Goal: Task Accomplishment & Management: Manage account settings

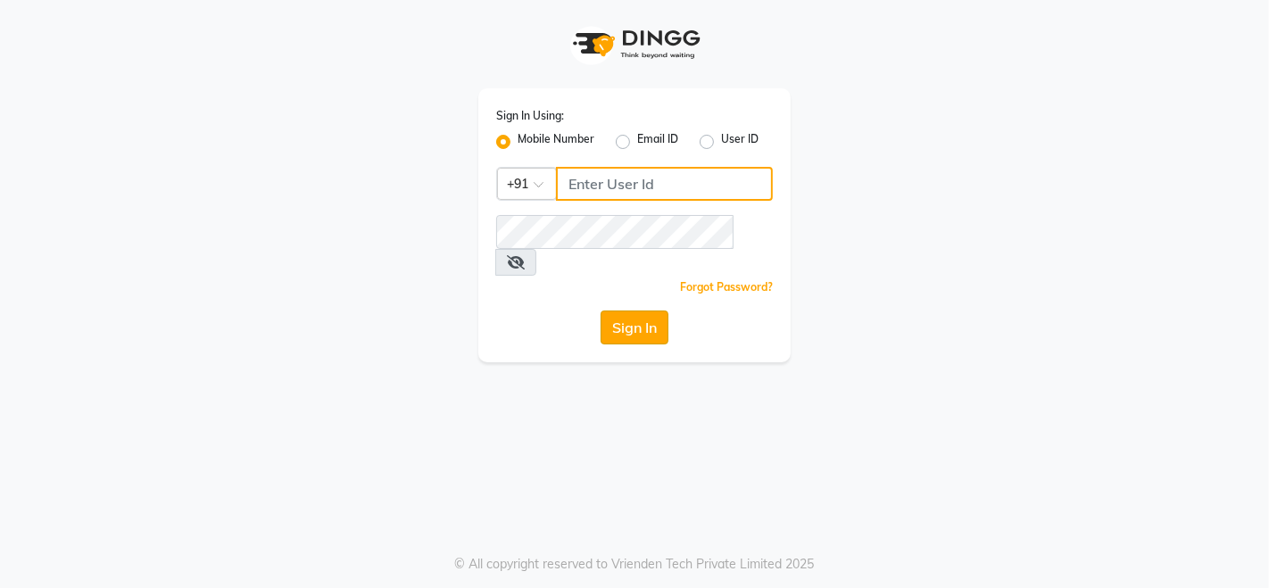
type input "9507070907"
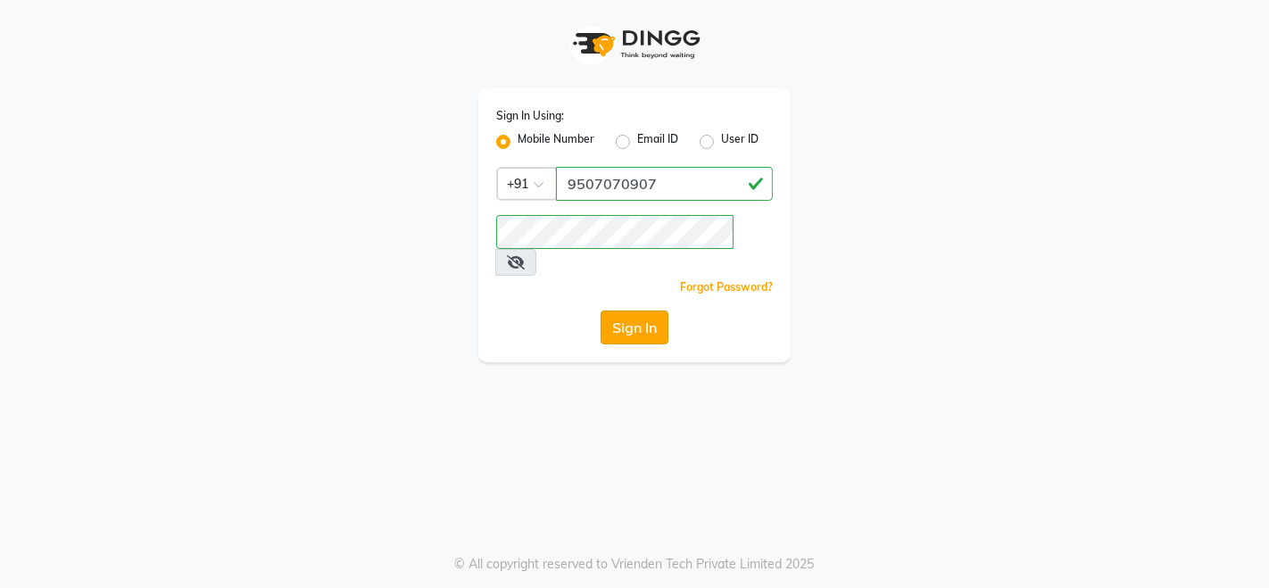
click at [613, 310] on button "Sign In" at bounding box center [634, 327] width 68 height 34
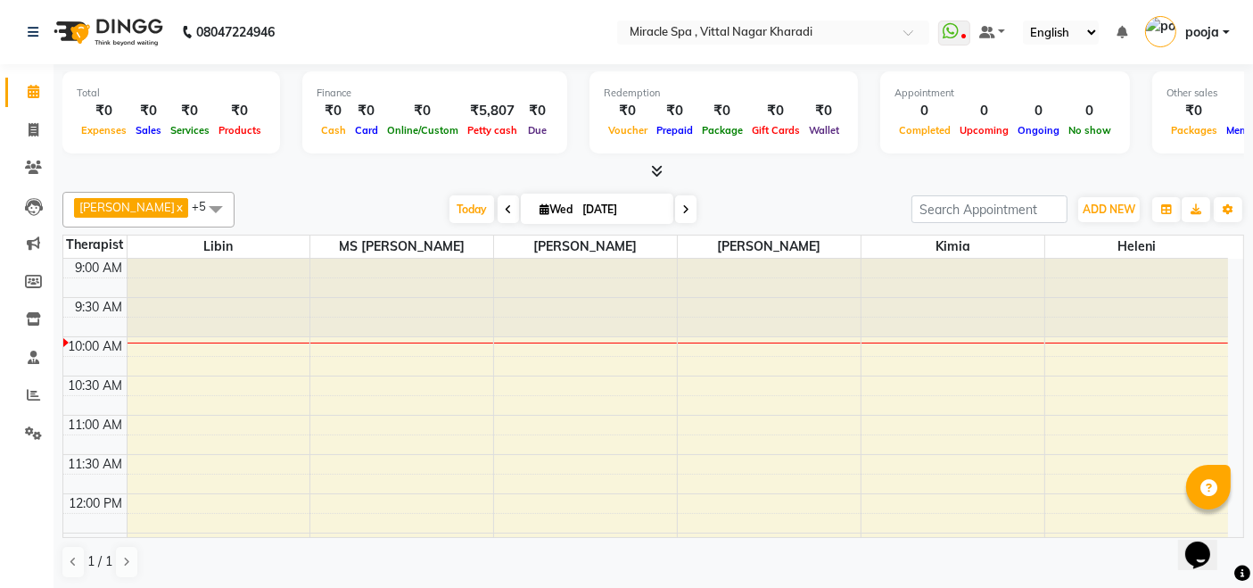
click at [131, 203] on span "debora x" at bounding box center [131, 208] width 114 height 20
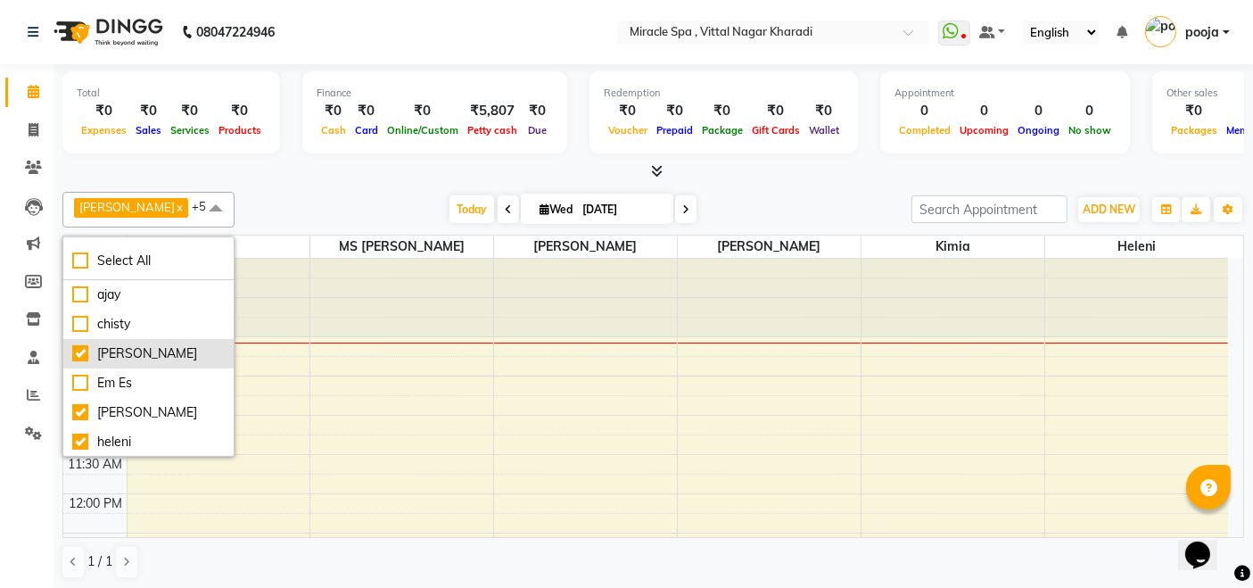
click at [129, 351] on div "[PERSON_NAME]" at bounding box center [148, 353] width 153 height 19
checkbox input "false"
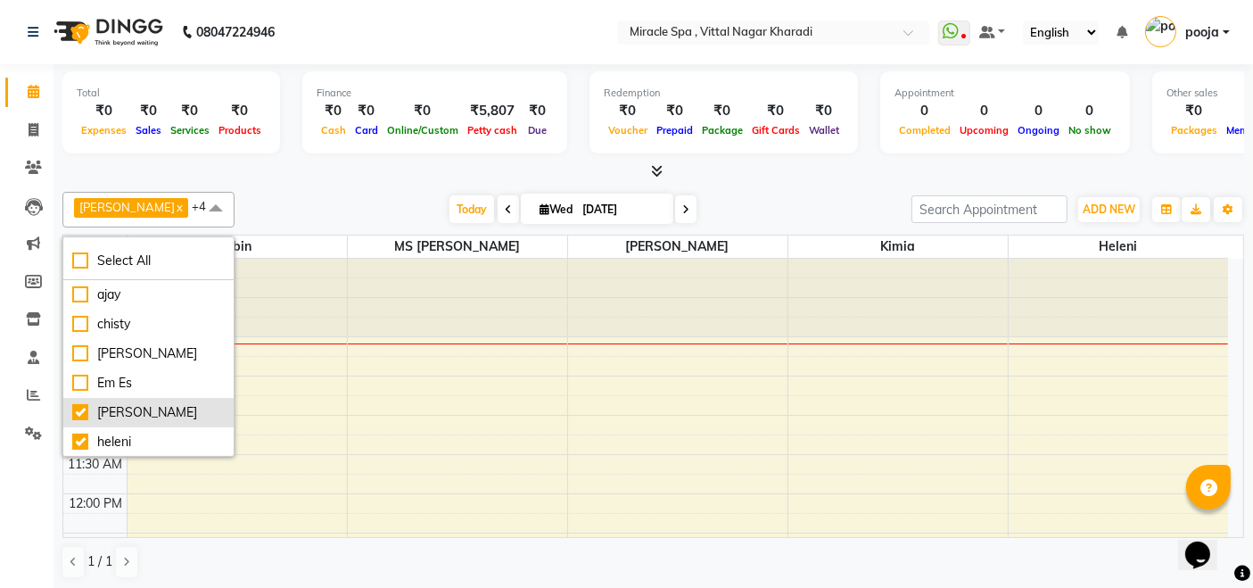
click at [122, 413] on div "[PERSON_NAME]" at bounding box center [148, 412] width 153 height 19
checkbox input "false"
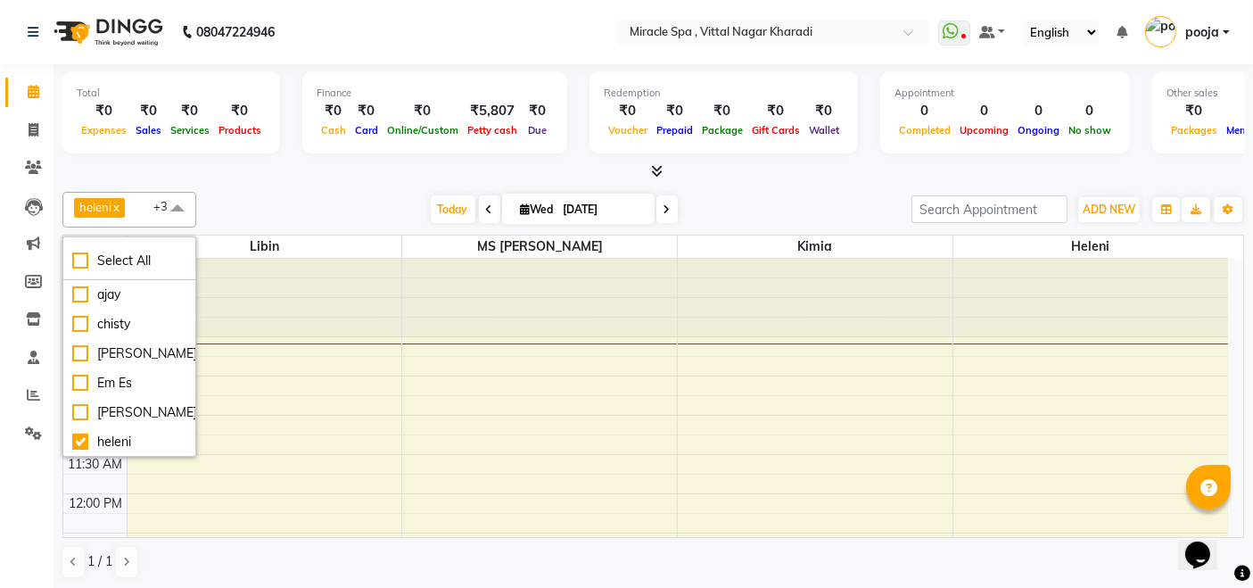
click at [335, 183] on div "Total ₹0 Expenses ₹0 Sales ₹0 Services ₹0 Products Finance ₹0 Cash ₹0 Card ₹0 O…" at bounding box center [654, 327] width 1200 height 526
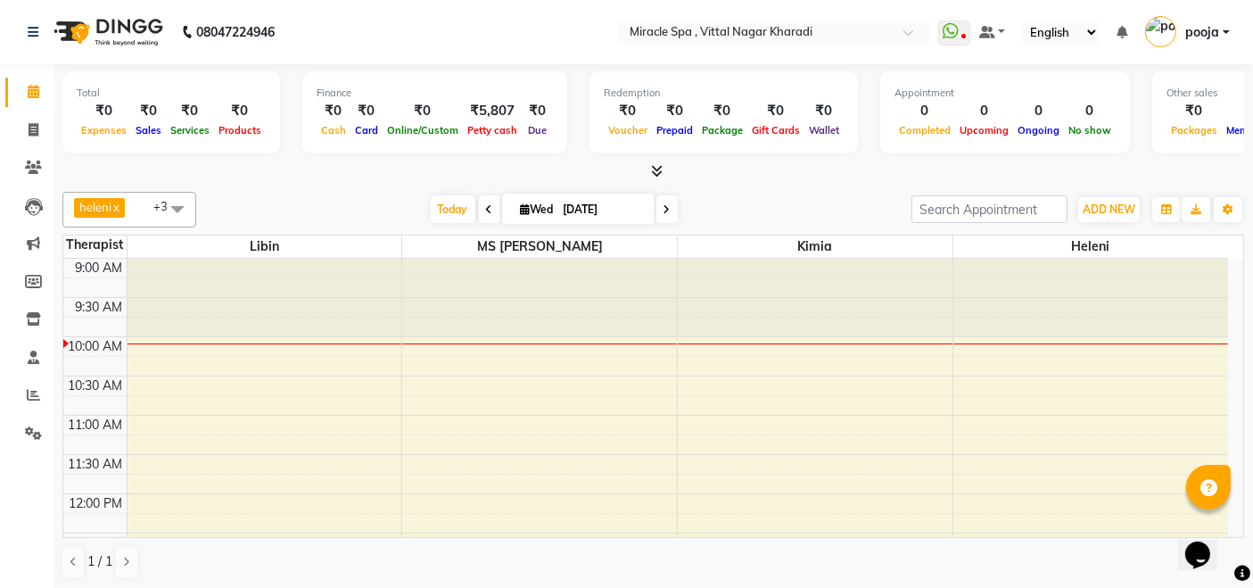
click at [127, 201] on span "heleni x" at bounding box center [101, 209] width 54 height 23
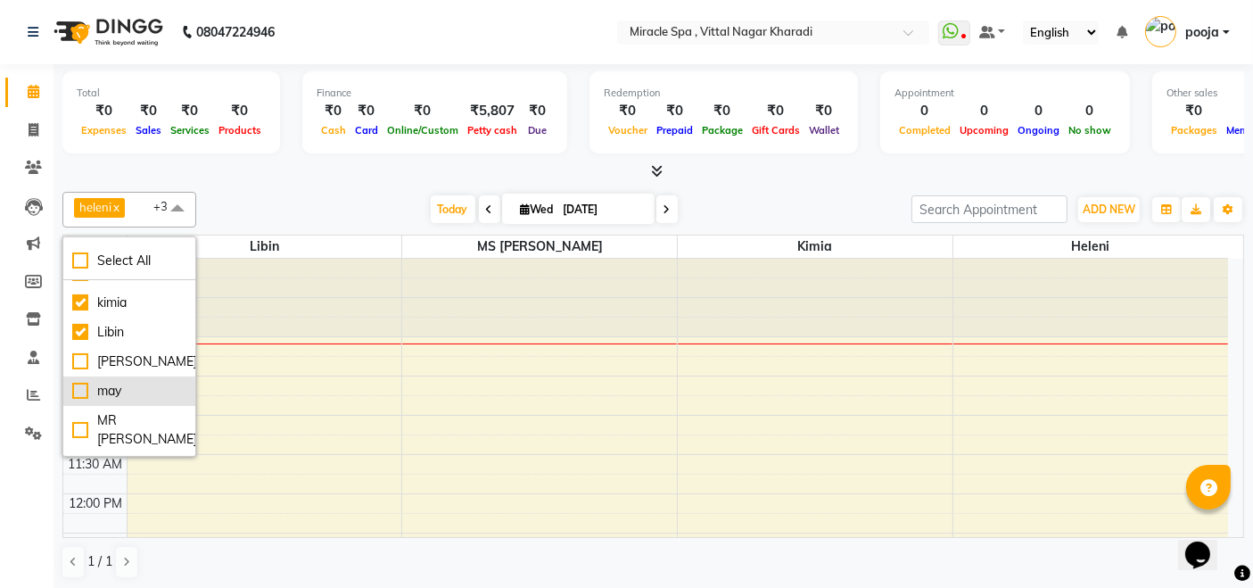
scroll to position [297, 0]
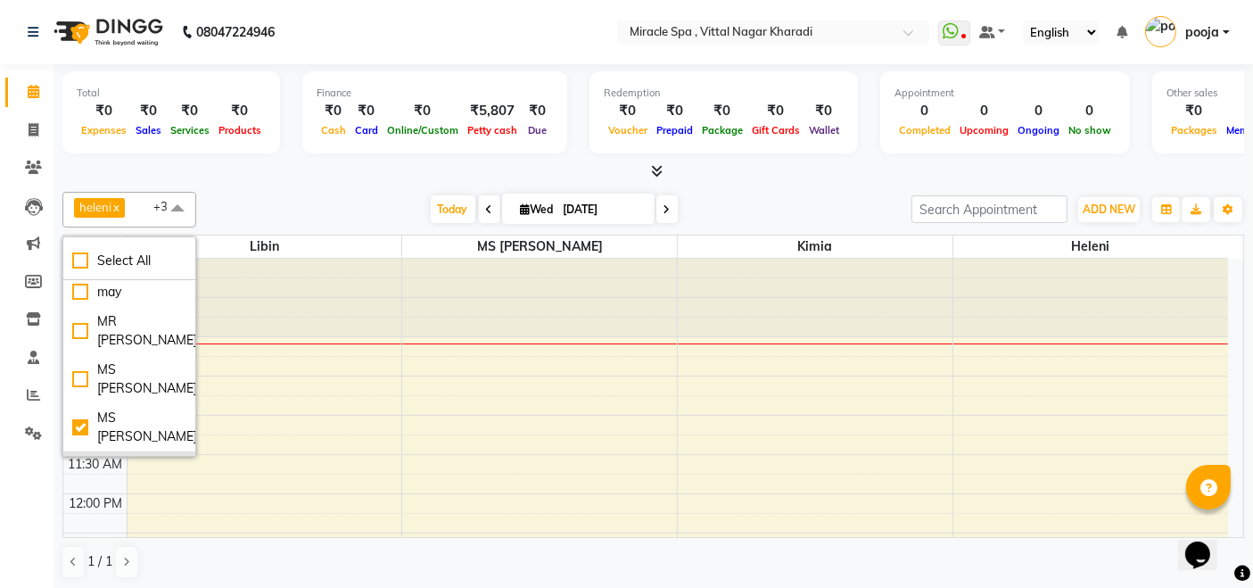
click at [89, 457] on div "[PERSON_NAME]" at bounding box center [129, 466] width 114 height 19
checkbox input "true"
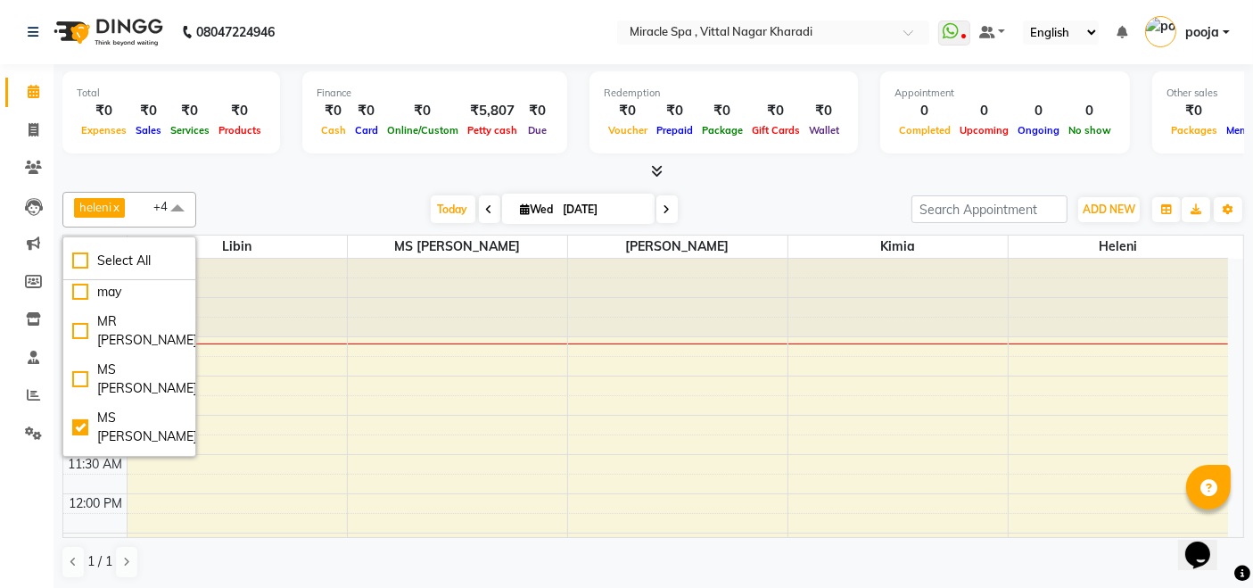
click at [269, 196] on div "Today Wed 03-09-2025" at bounding box center [554, 209] width 698 height 27
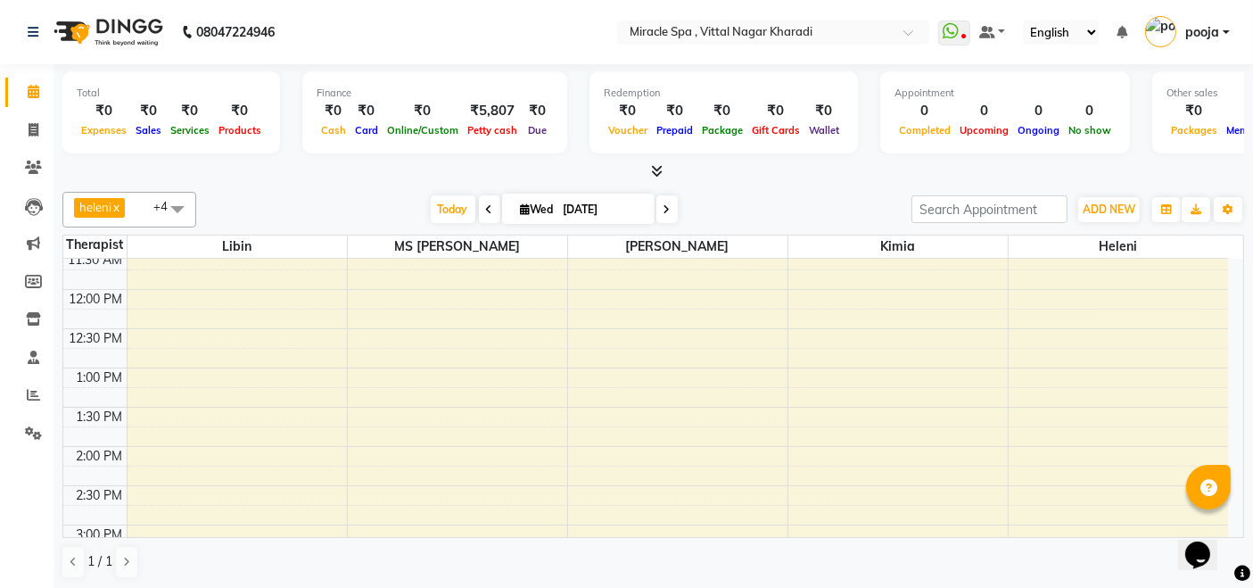
scroll to position [0, 0]
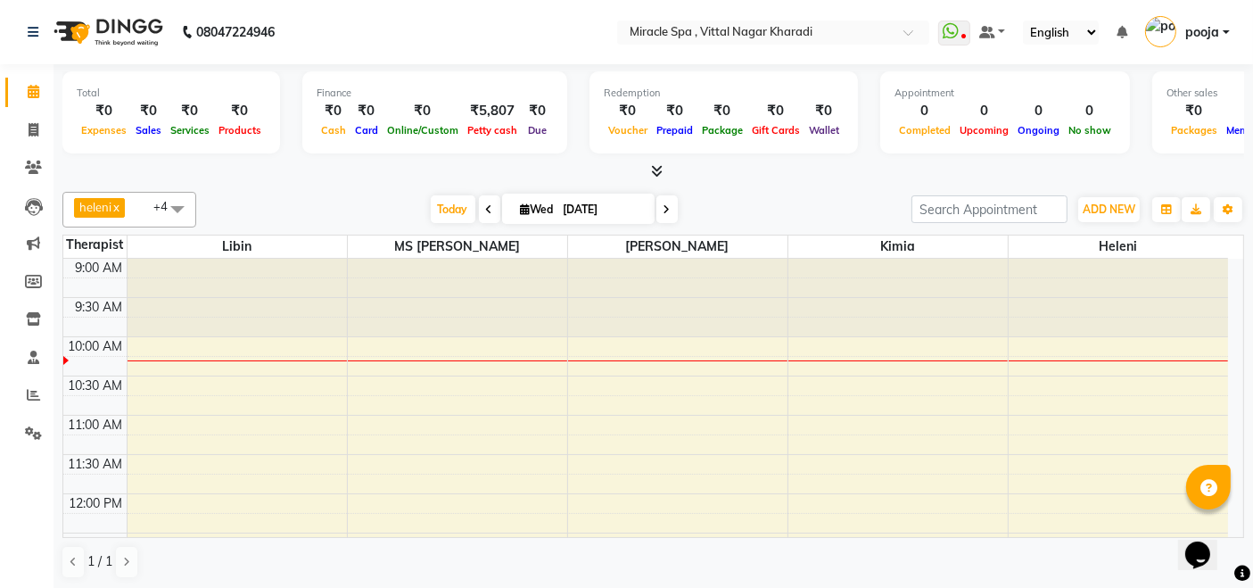
drag, startPoint x: 327, startPoint y: 370, endPoint x: 239, endPoint y: 299, distance: 112.9
click at [239, 299] on div at bounding box center [237, 298] width 219 height 78
click at [259, 194] on div "heleni x kimia x Libin x MS Mami x ms maya x +4 Select All ajay chisty debora E…" at bounding box center [653, 210] width 1182 height 36
drag, startPoint x: 950, startPoint y: 450, endPoint x: 595, endPoint y: 21, distance: 556.3
click at [595, 21] on nav "08047224946 Select Location × [GEOGRAPHIC_DATA] , Vittal Nagar Kharadi WhatsApp…" at bounding box center [626, 32] width 1253 height 64
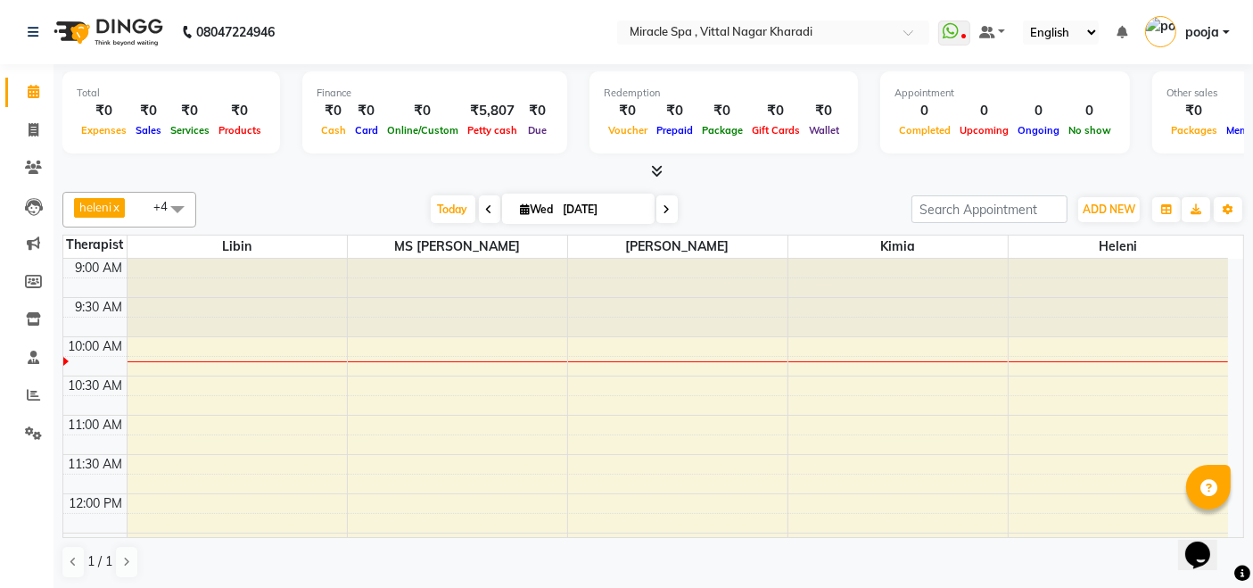
click at [480, 46] on nav "08047224946 Select Location × [GEOGRAPHIC_DATA] , Vittal Nagar Kharadi WhatsApp…" at bounding box center [626, 32] width 1253 height 64
click at [328, 211] on div "[DATE] [DATE]" at bounding box center [554, 209] width 698 height 27
click at [376, 29] on nav "08047224946 Select Location × [GEOGRAPHIC_DATA] , Vittal Nagar Kharadi WhatsApp…" at bounding box center [626, 32] width 1253 height 64
click at [407, 197] on div "[DATE] [DATE]" at bounding box center [554, 209] width 698 height 27
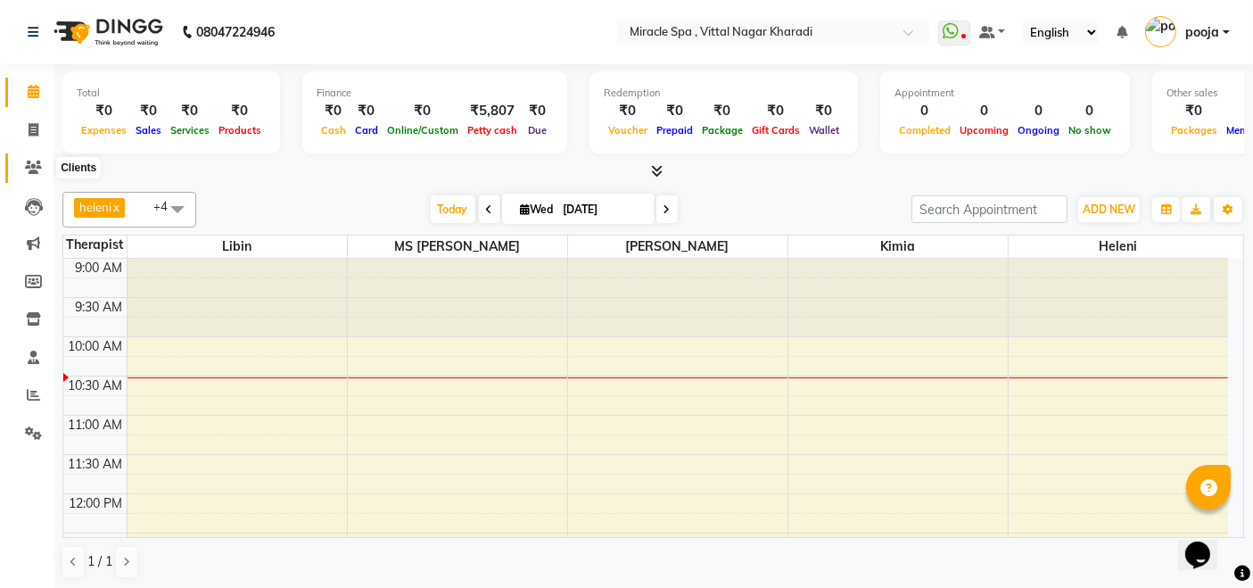
click at [31, 167] on icon at bounding box center [33, 167] width 17 height 13
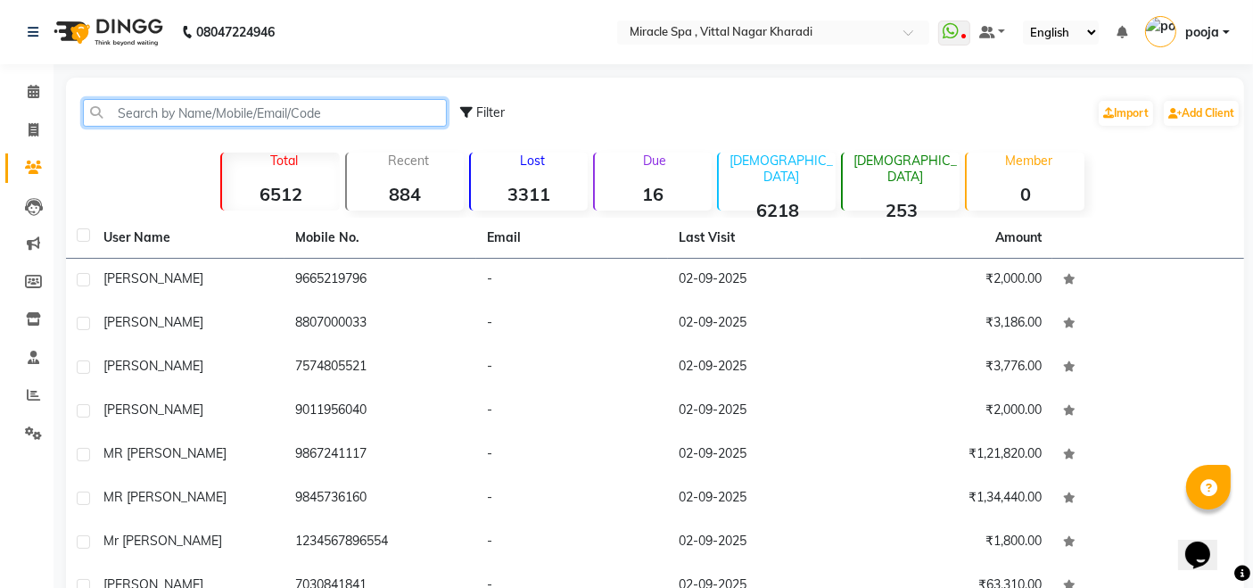
click at [128, 111] on input "text" at bounding box center [265, 113] width 364 height 28
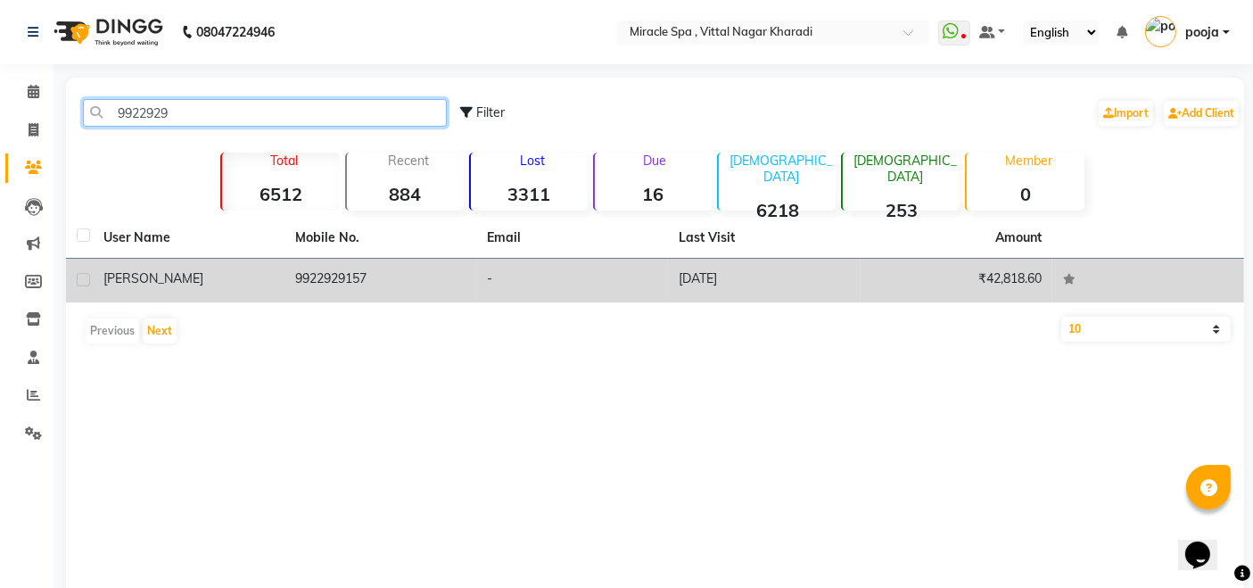
type input "9922929"
click at [334, 269] on td "9922929157" at bounding box center [381, 281] width 192 height 44
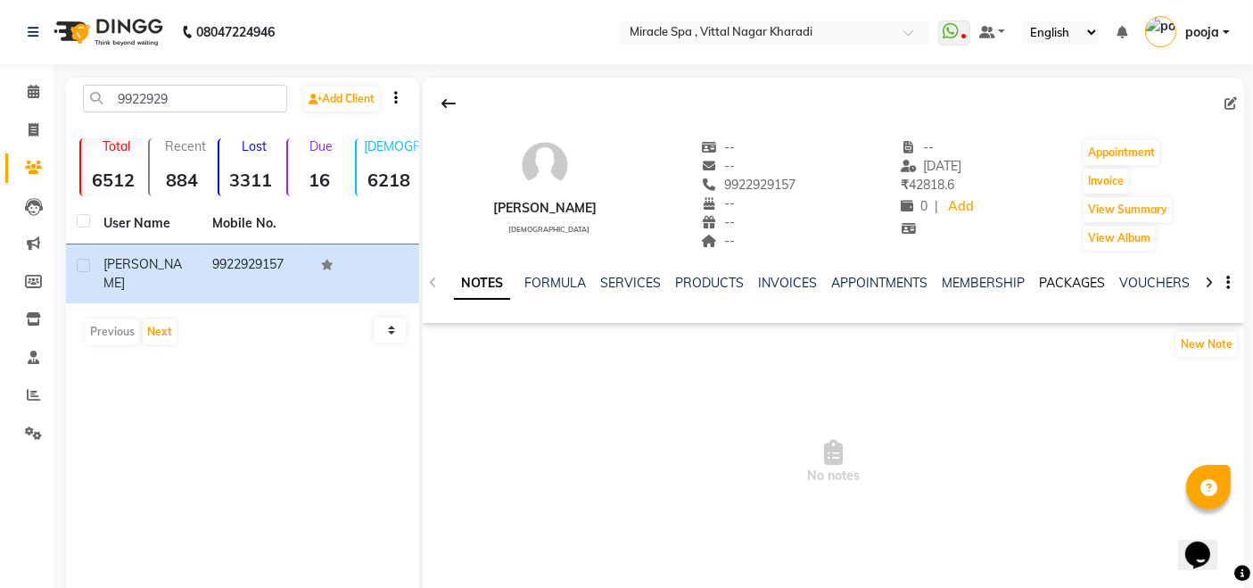
click at [1063, 284] on link "PACKAGES" at bounding box center [1072, 283] width 66 height 16
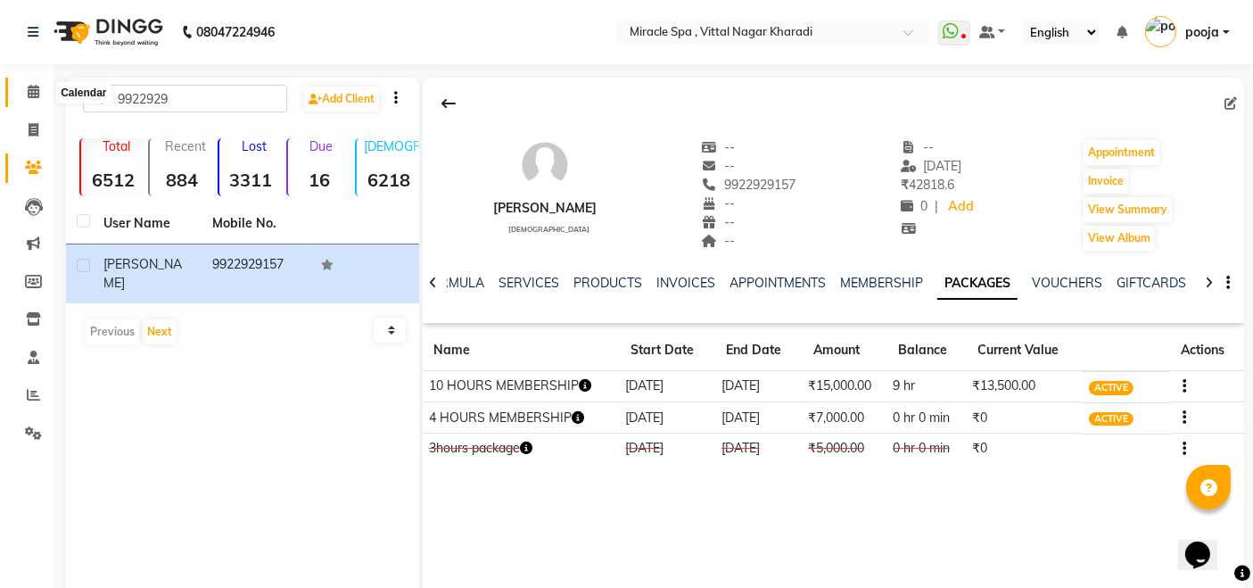
click at [28, 90] on icon at bounding box center [34, 91] width 12 height 13
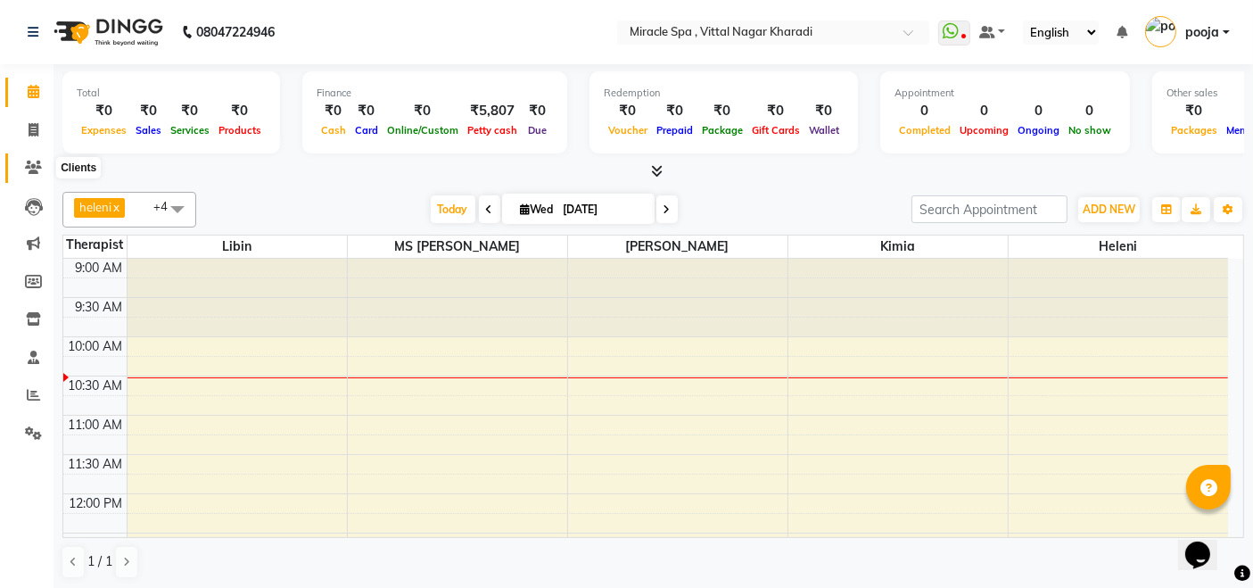
click at [28, 161] on icon at bounding box center [33, 167] width 17 height 13
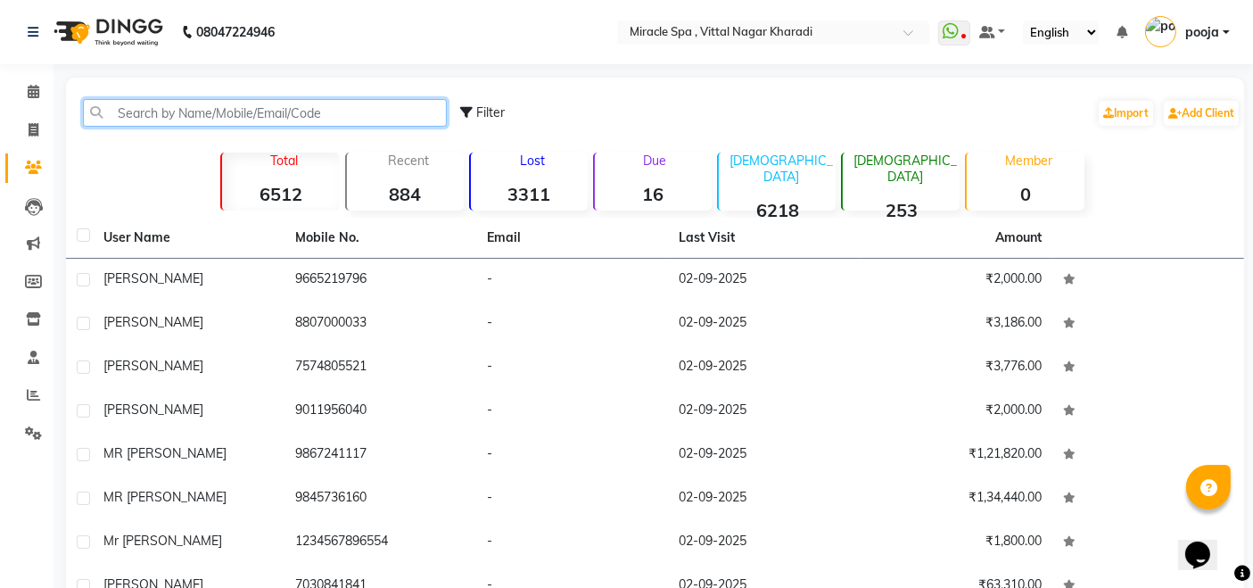
click at [118, 108] on input "text" at bounding box center [265, 113] width 364 height 28
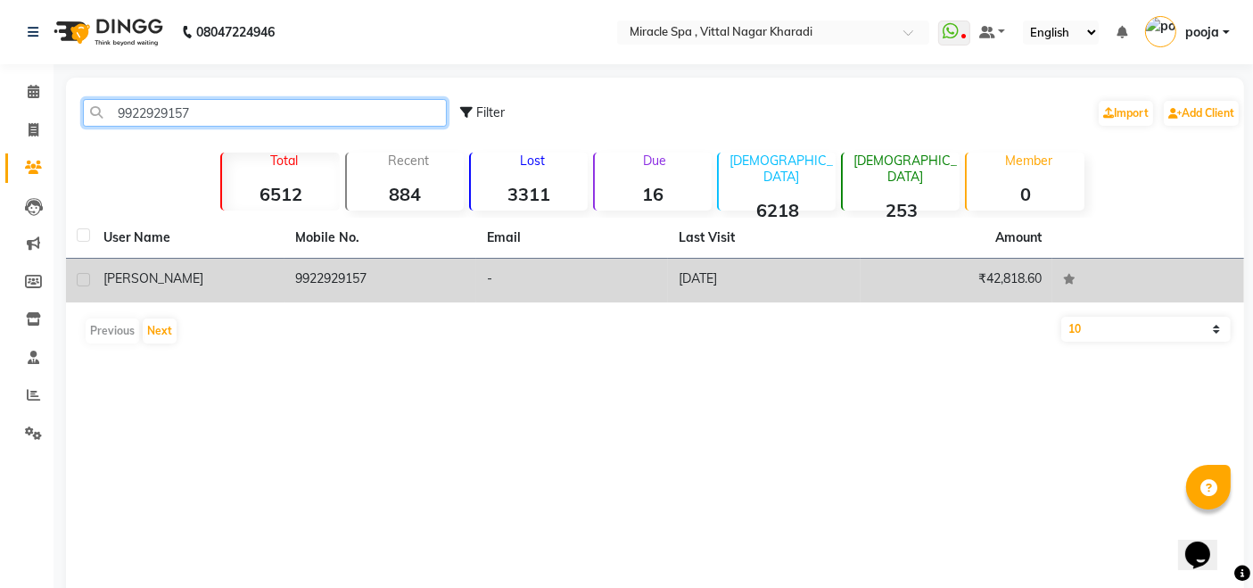
type input "9922929157"
click at [359, 278] on td "9922929157" at bounding box center [381, 281] width 192 height 44
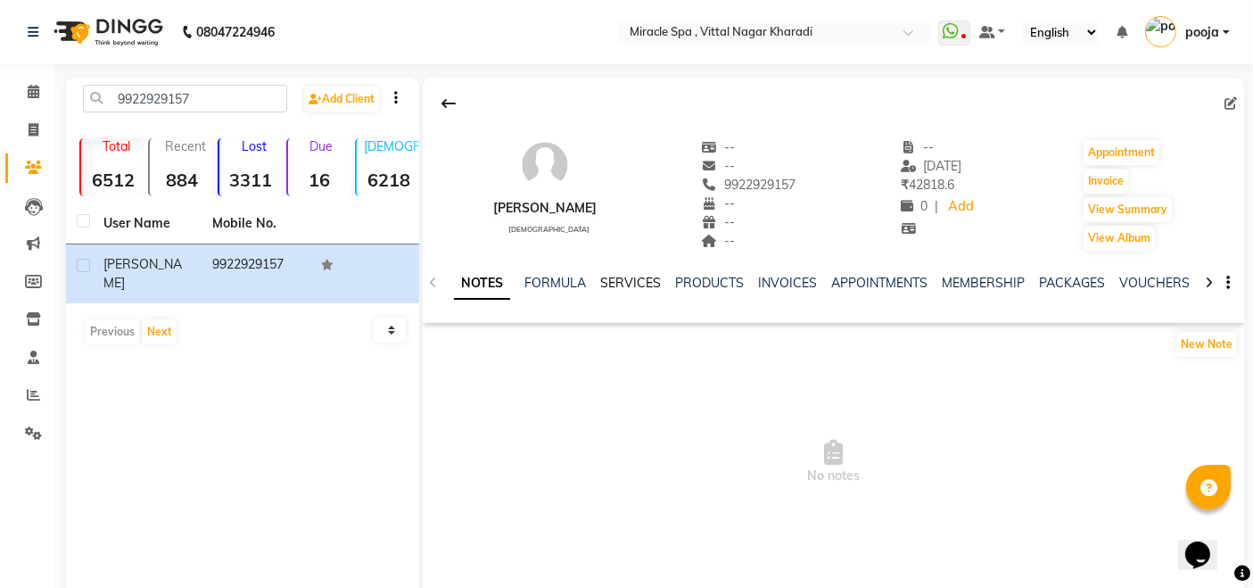
click at [626, 277] on link "SERVICES" at bounding box center [630, 283] width 61 height 16
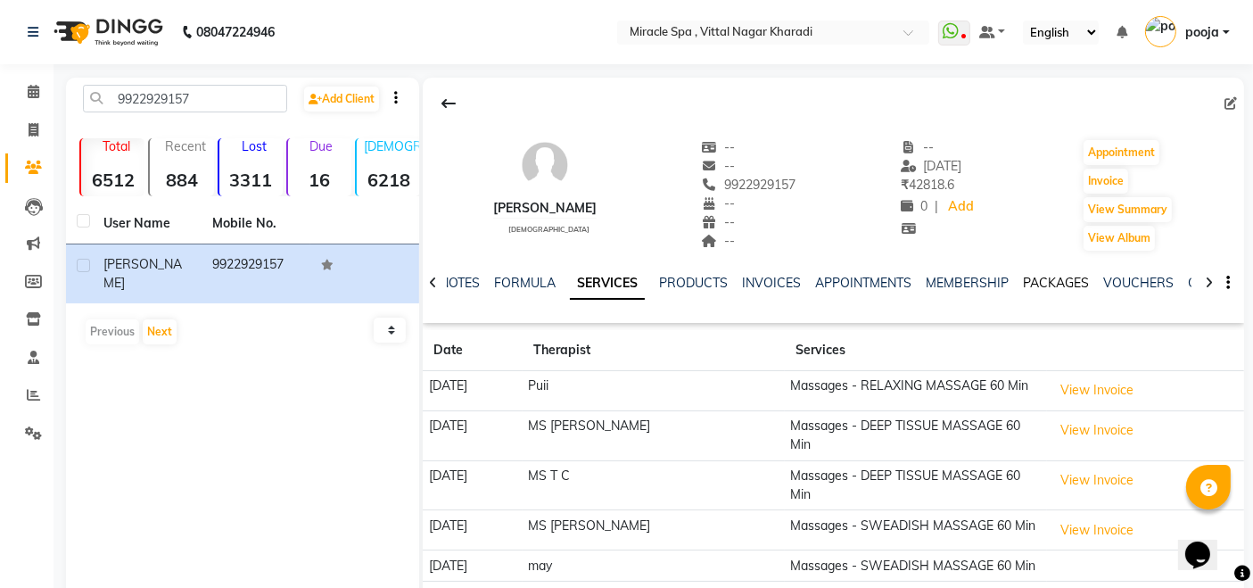
click at [1055, 278] on link "PACKAGES" at bounding box center [1056, 283] width 66 height 16
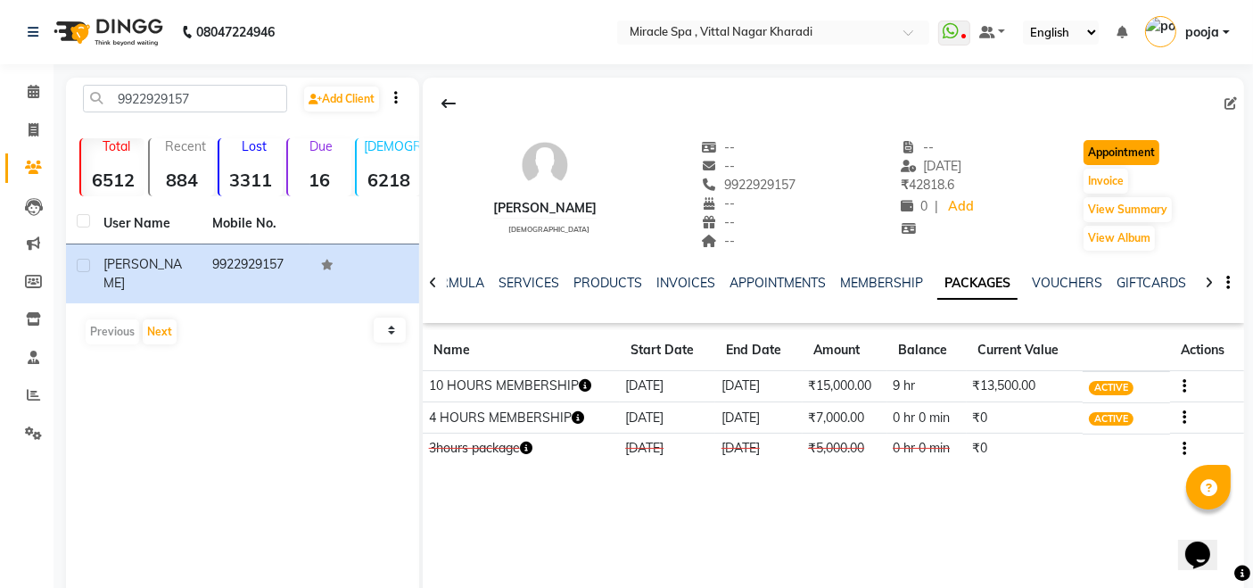
click at [1134, 152] on button "Appointment" at bounding box center [1122, 152] width 76 height 25
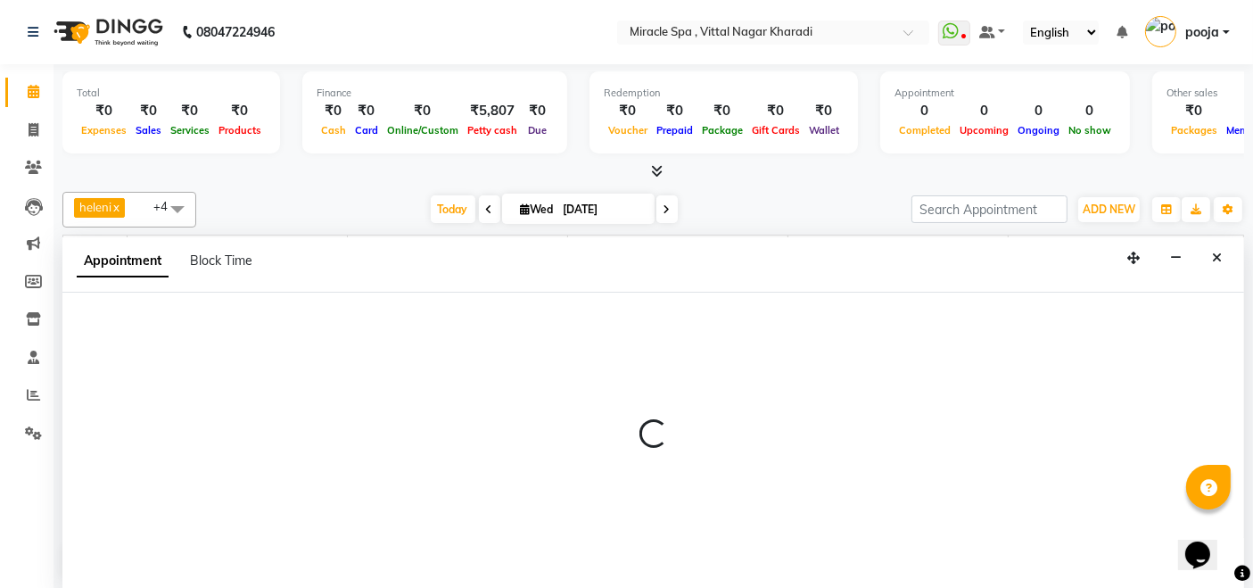
select select "600"
select select "tentative"
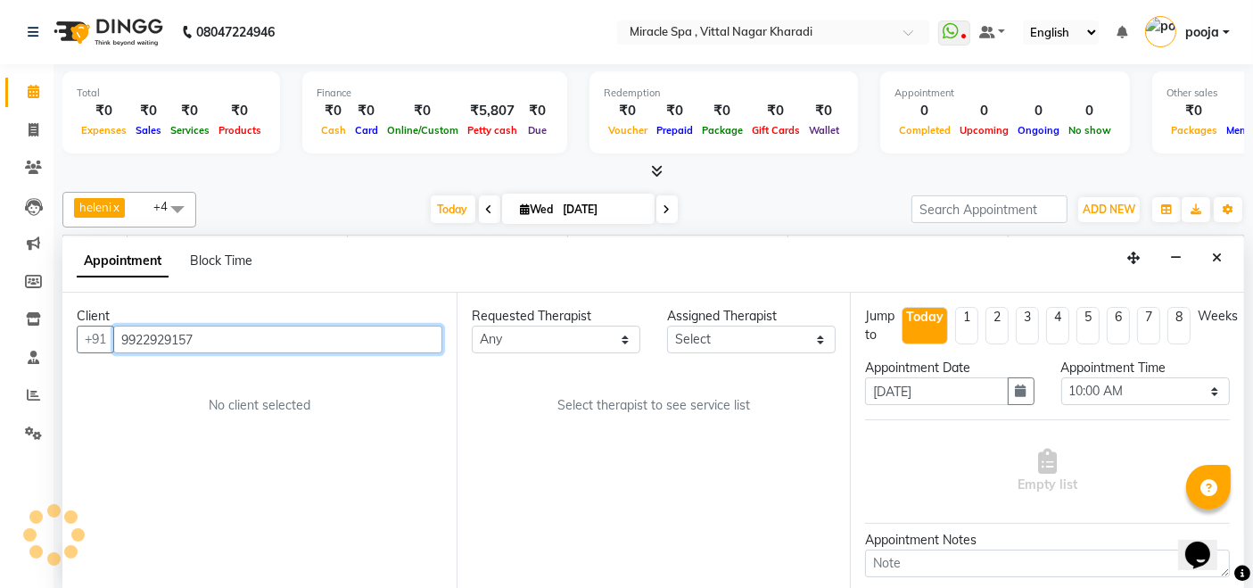
scroll to position [79, 0]
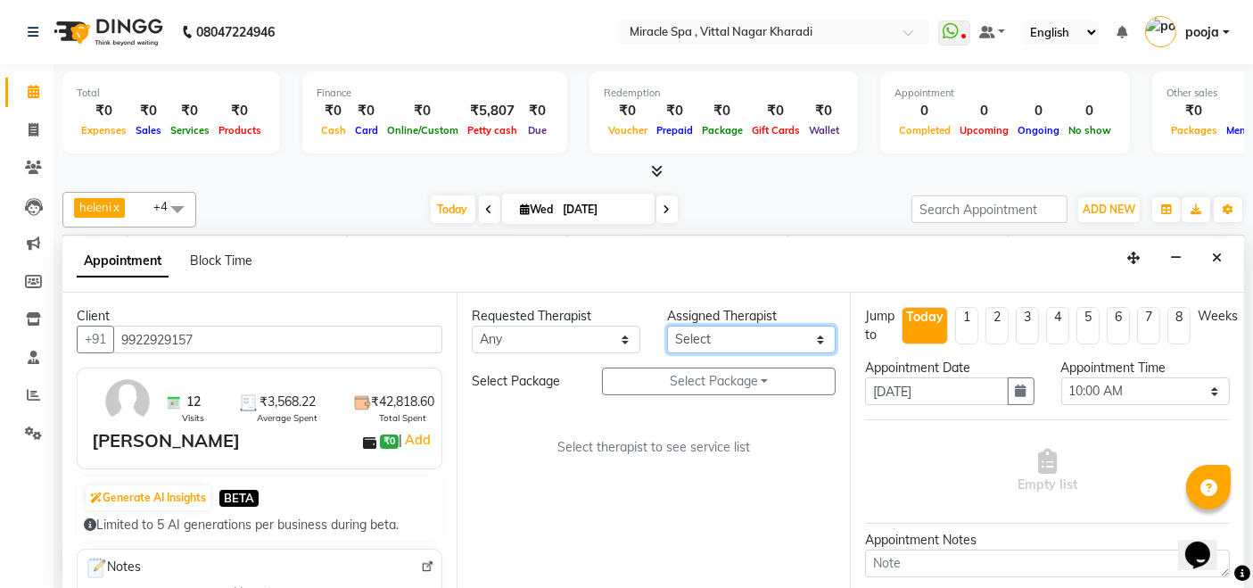
click at [748, 340] on select "Select ajay [PERSON_NAME] Em Es GIGI [PERSON_NAME] [PERSON_NAME] may MR [PERSON…" at bounding box center [751, 340] width 169 height 28
select select "89028"
click at [667, 326] on select "Select ajay [PERSON_NAME] Em Es GIGI [PERSON_NAME] [PERSON_NAME] may MR [PERSON…" at bounding box center [751, 340] width 169 height 28
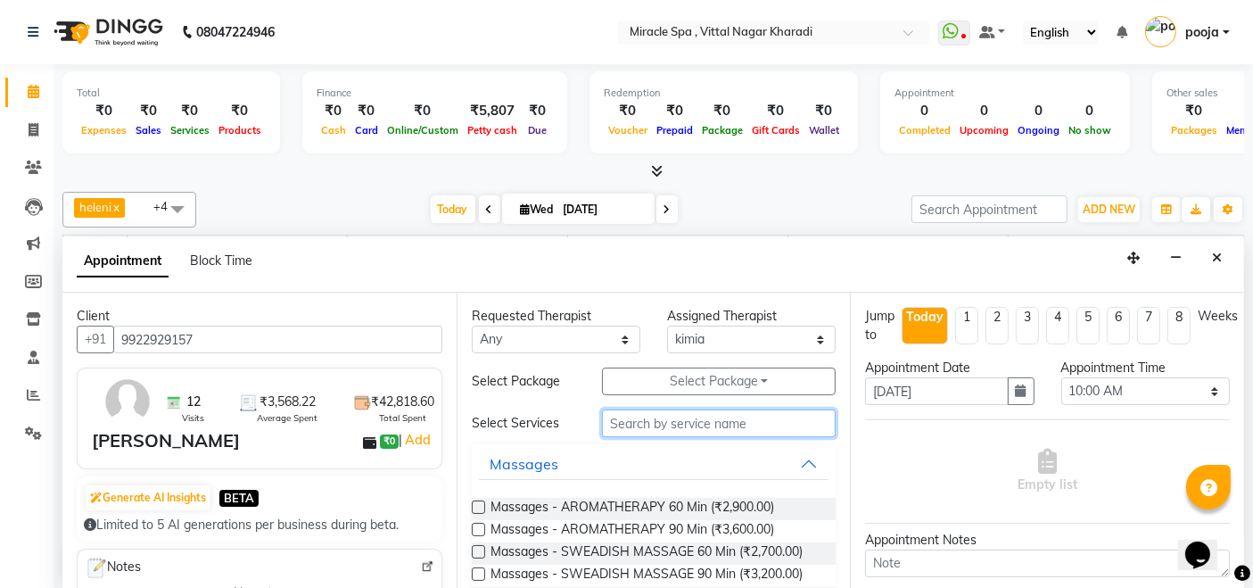
click at [644, 429] on input "text" at bounding box center [719, 423] width 234 height 28
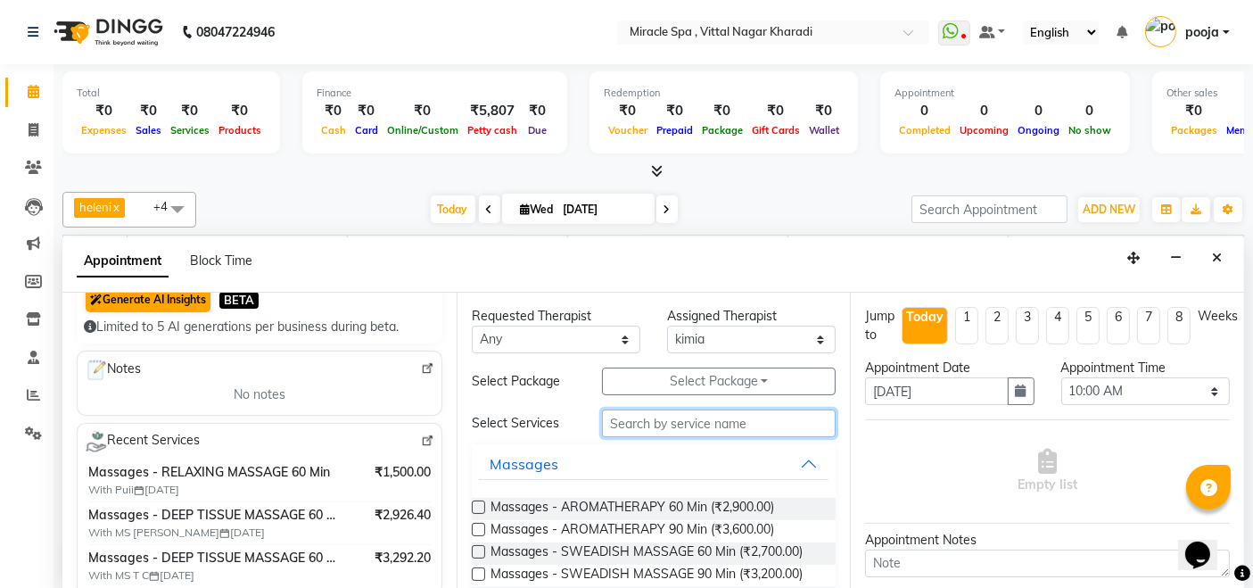
scroll to position [0, 0]
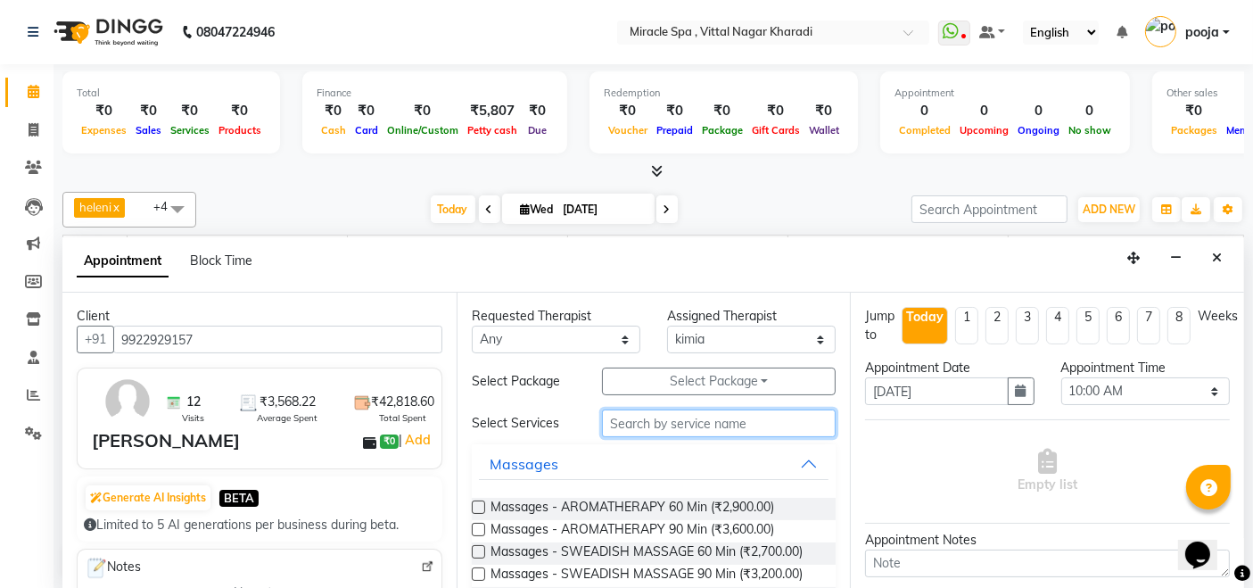
click at [658, 426] on input "text" at bounding box center [719, 423] width 234 height 28
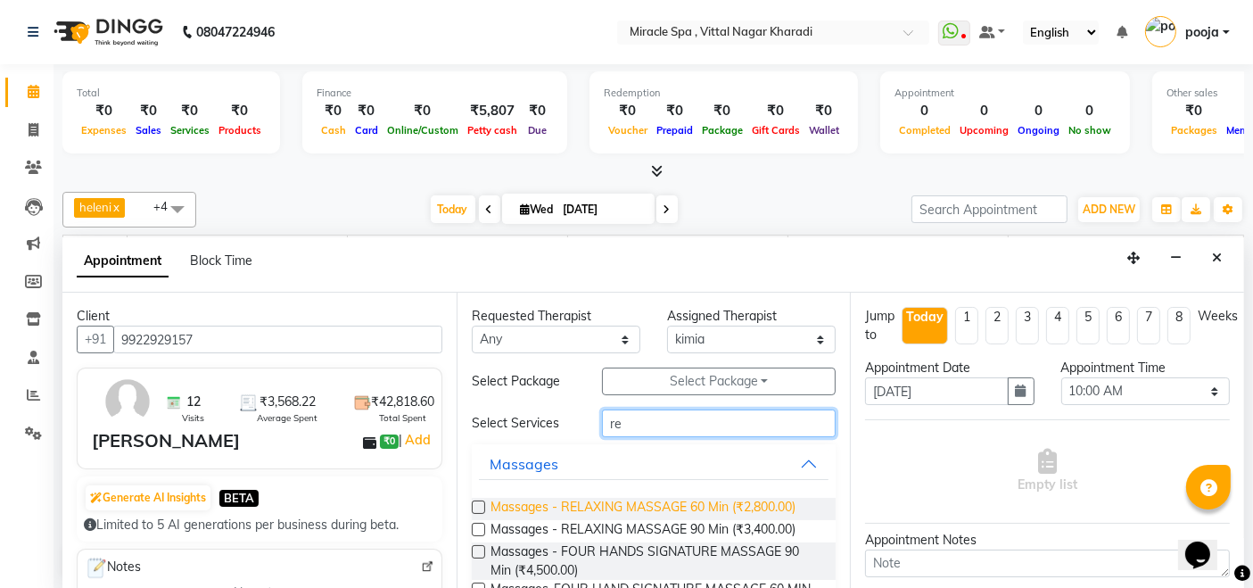
type input "re"
click at [700, 500] on span "Massages - RELAXING MASSAGE 60 Min (₹2,800.00)" at bounding box center [643, 509] width 305 height 22
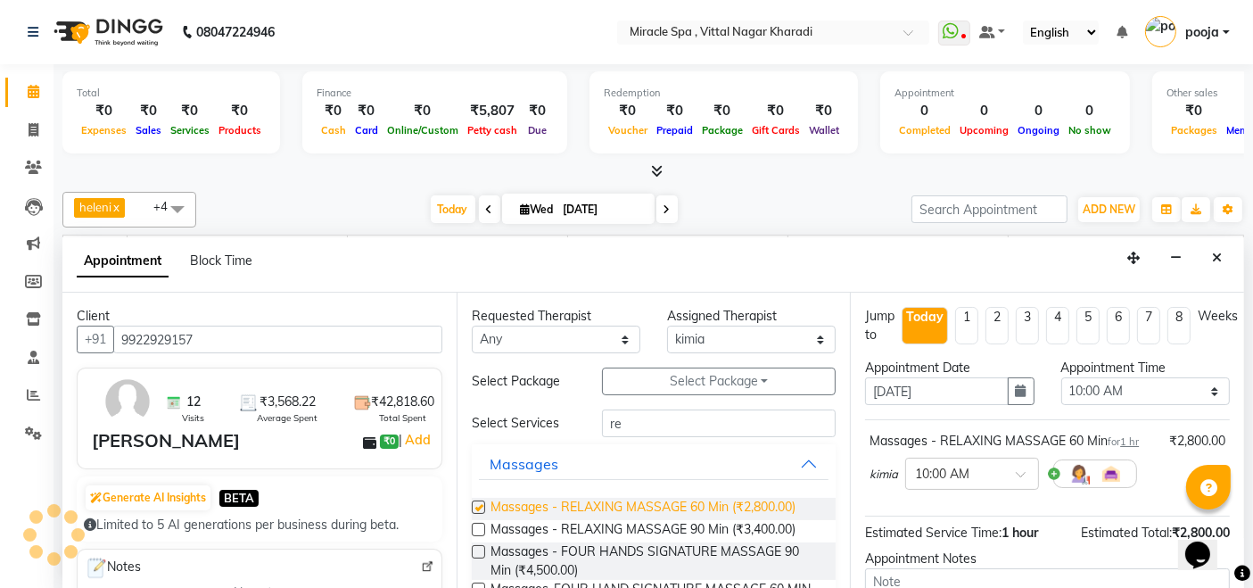
checkbox input "false"
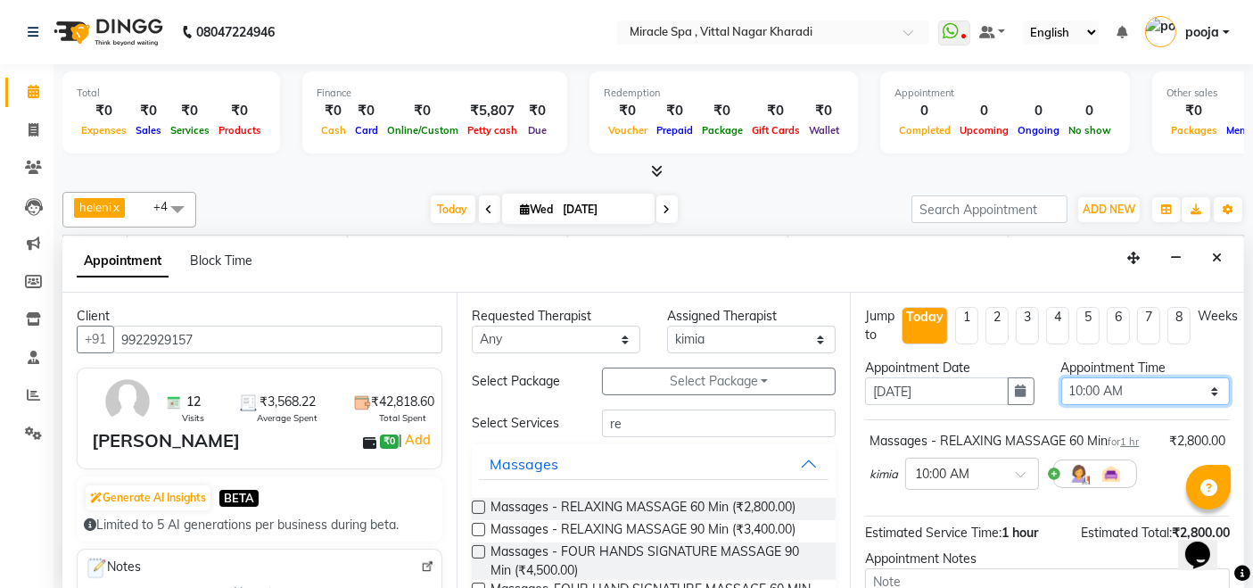
click at [1147, 383] on select "Select 10:00 AM 10:15 AM 10:30 AM 10:45 AM 11:00 AM 11:15 AM 11:30 AM 11:45 AM …" at bounding box center [1146, 391] width 169 height 28
select select "780"
click at [1062, 377] on select "Select 10:00 AM 10:15 AM 10:30 AM 10:45 AM 11:00 AM 11:15 AM 11:30 AM 11:45 AM …" at bounding box center [1146, 391] width 169 height 28
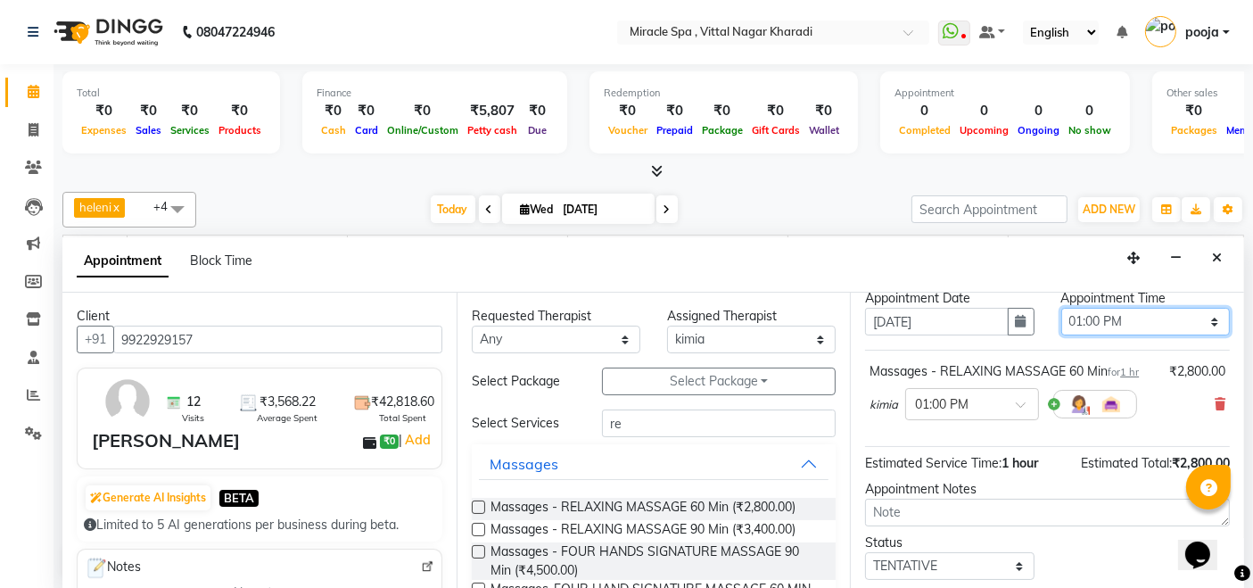
scroll to position [170, 0]
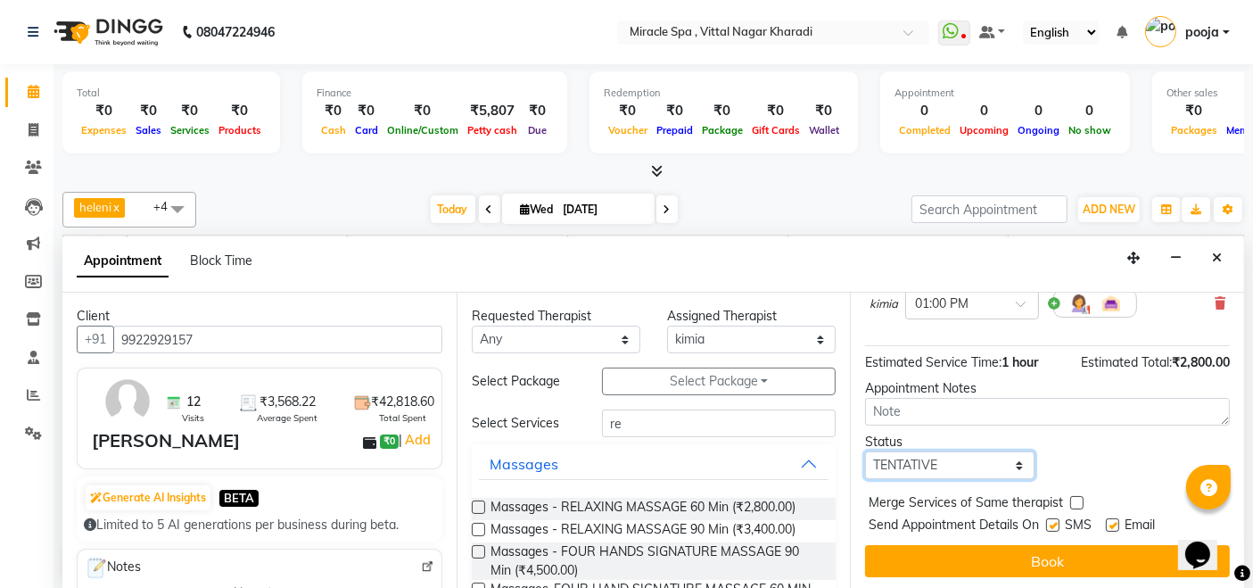
click at [914, 459] on select "Select TENTATIVE CONFIRM CHECK-IN UPCOMING" at bounding box center [949, 465] width 169 height 28
select select "upcoming"
click at [865, 451] on select "Select TENTATIVE CONFIRM CHECK-IN UPCOMING" at bounding box center [949, 465] width 169 height 28
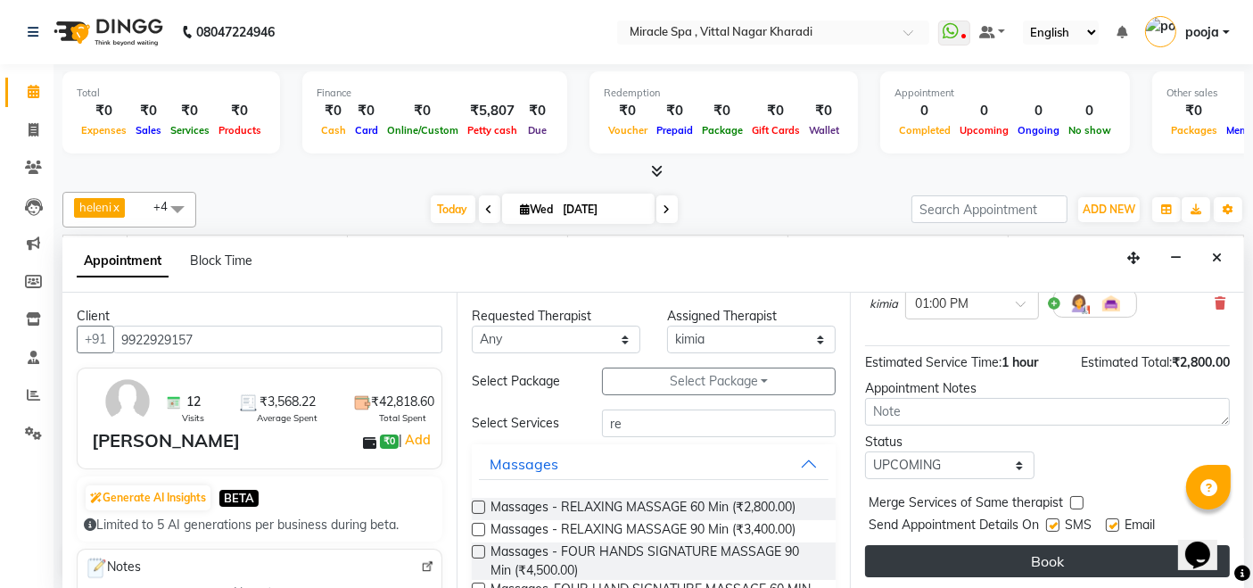
click at [1000, 562] on button "Book" at bounding box center [1047, 561] width 365 height 32
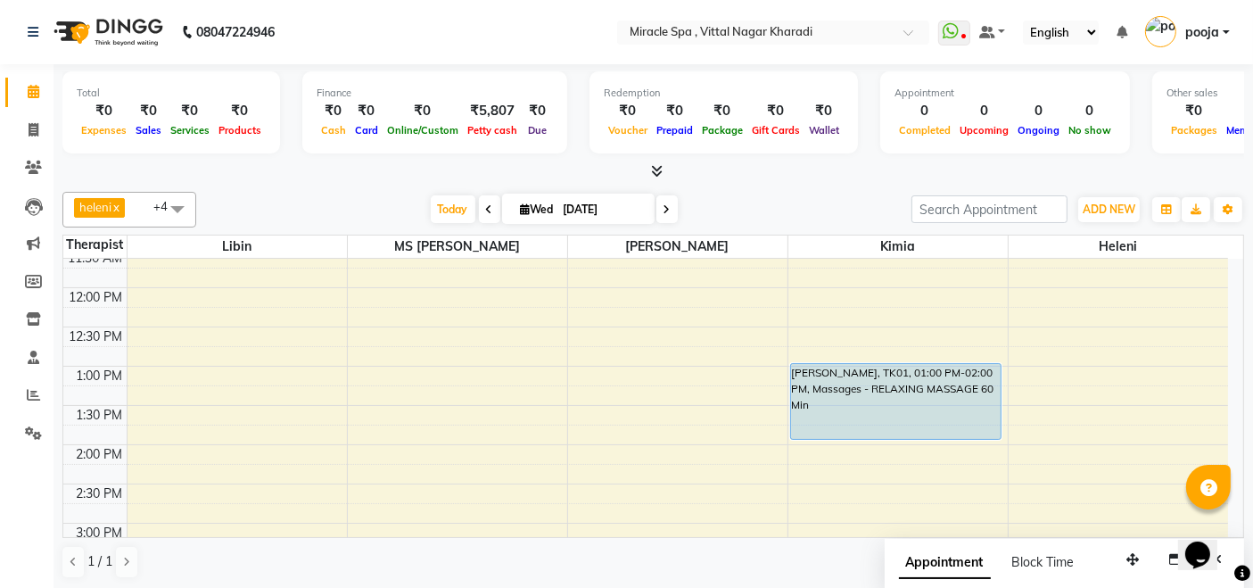
scroll to position [210, 0]
